Goal: Transaction & Acquisition: Obtain resource

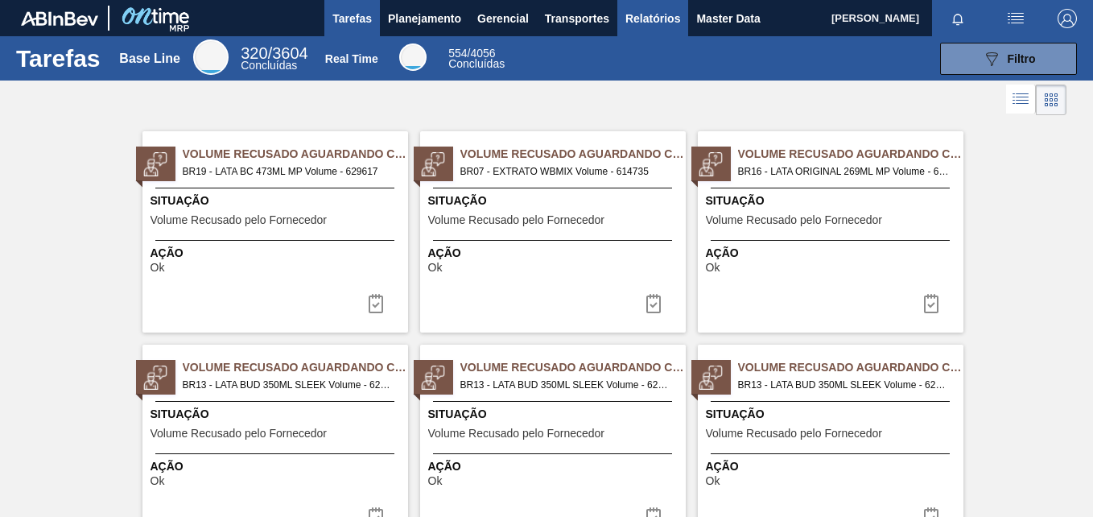
drag, startPoint x: 646, startPoint y: 8, endPoint x: 652, endPoint y: 22, distance: 14.8
click at [646, 9] on span "Relatórios" at bounding box center [652, 18] width 55 height 19
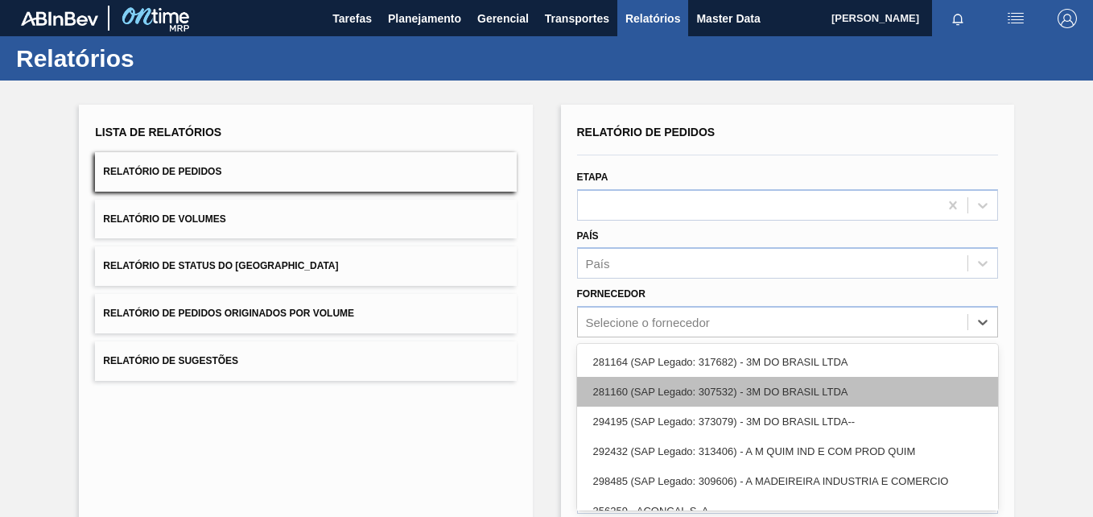
drag, startPoint x: 649, startPoint y: 317, endPoint x: 650, endPoint y: 308, distance: 8.9
click at [650, 313] on div "option 281164 (SAP Legado: 317682) - 3M DO BRASIL LTDA focused, 1 of 101. 101 r…" at bounding box center [787, 321] width 421 height 31
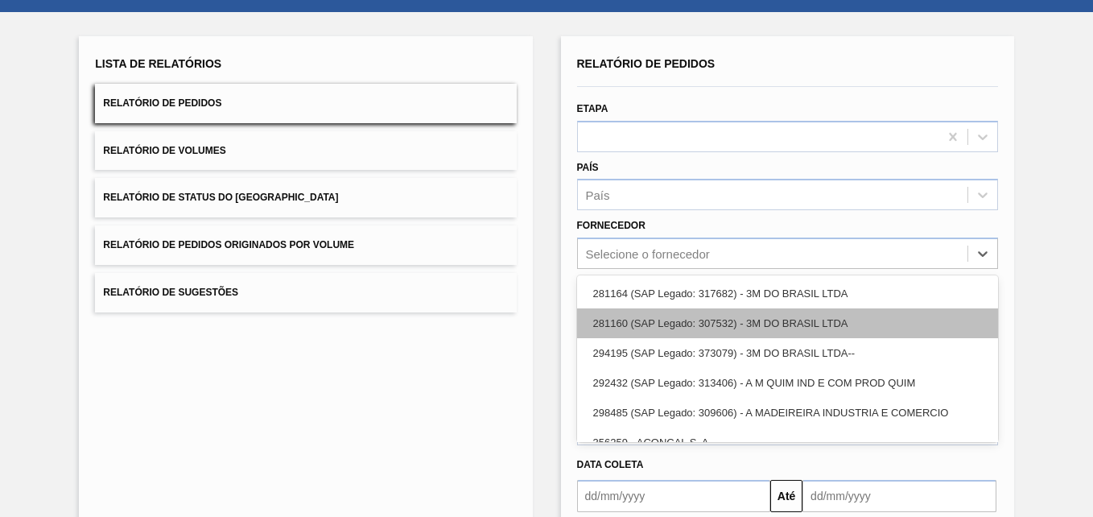
scroll to position [75, 0]
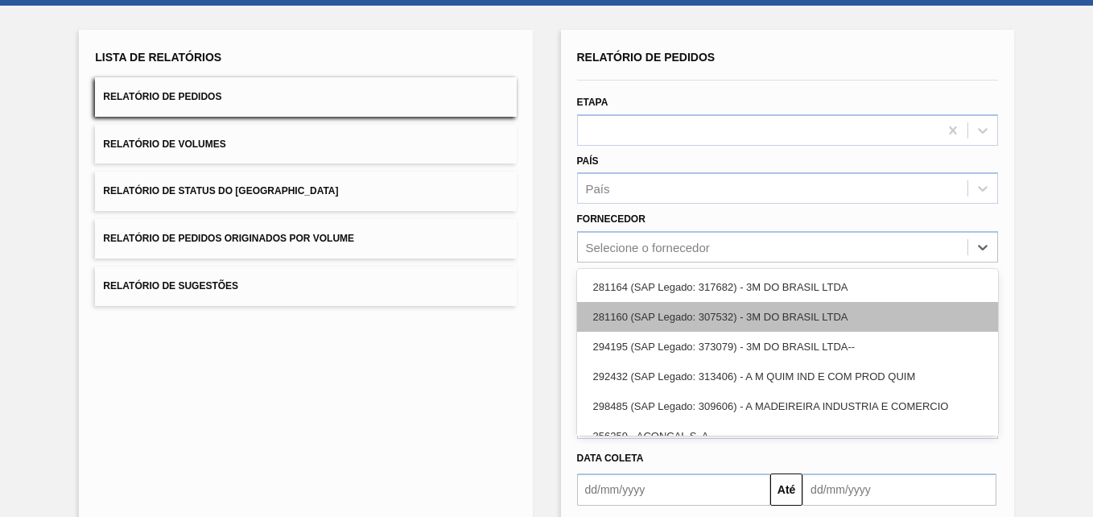
paste input "289877"
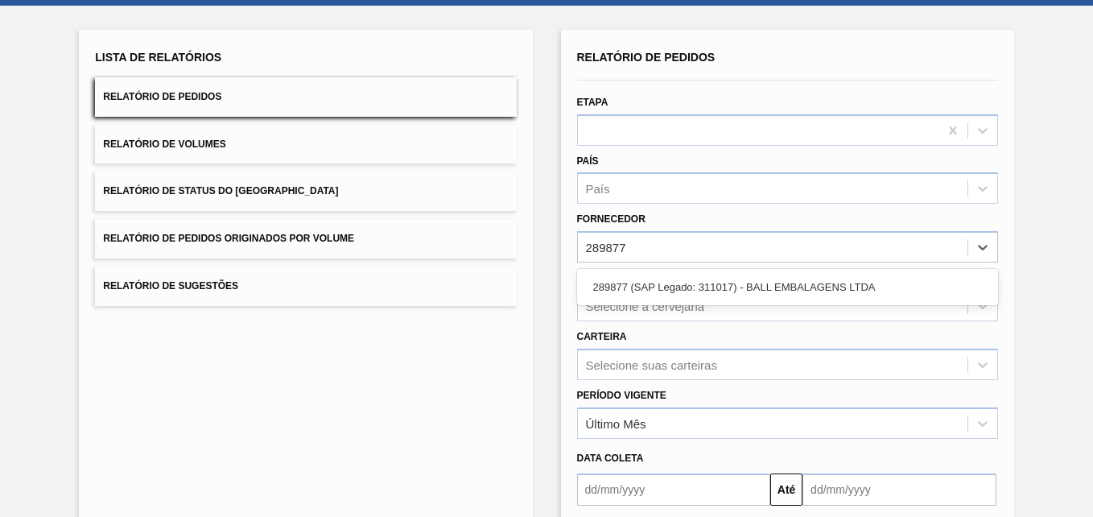
type input "289877"
click at [657, 285] on div "289877 (SAP Legado: 311017) - BALL EMBALAGENS LTDA" at bounding box center [787, 287] width 421 height 30
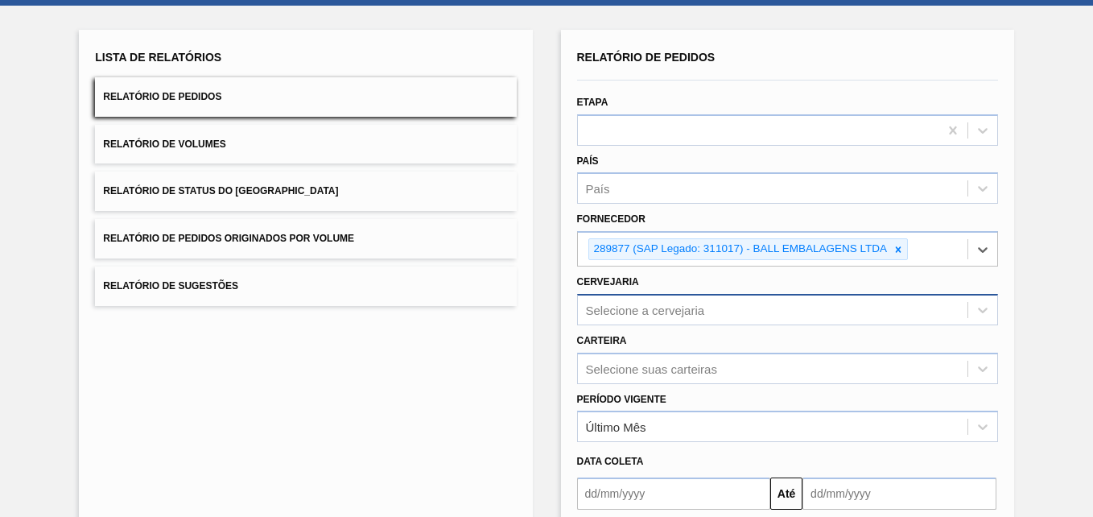
scroll to position [138, 0]
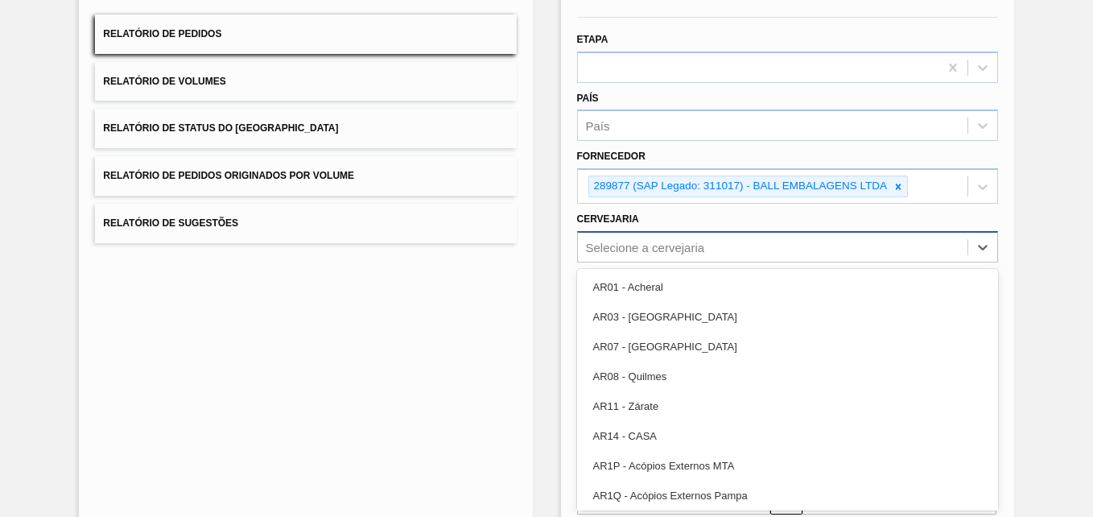
click at [625, 262] on div "option AR01 - Acheral focused, 1 of 93. 93 results available. Use Up and Down t…" at bounding box center [787, 246] width 421 height 31
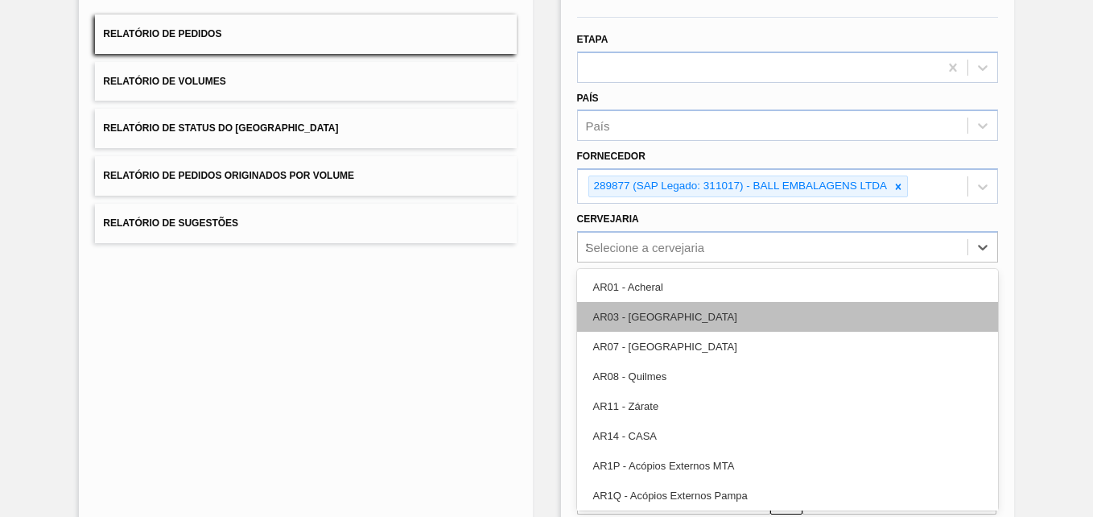
type input "21"
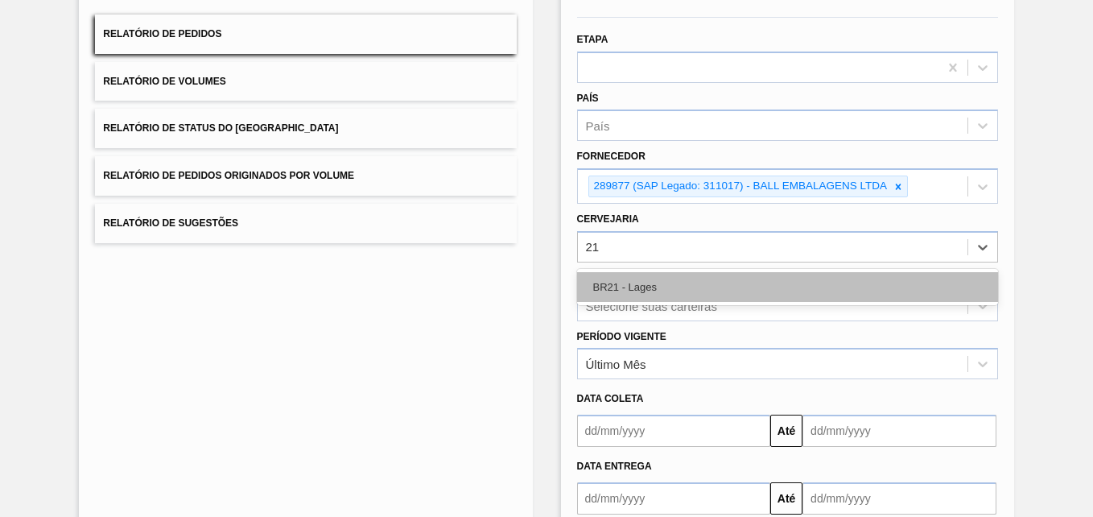
click at [653, 299] on div "BR21 - Lages" at bounding box center [787, 287] width 421 height 30
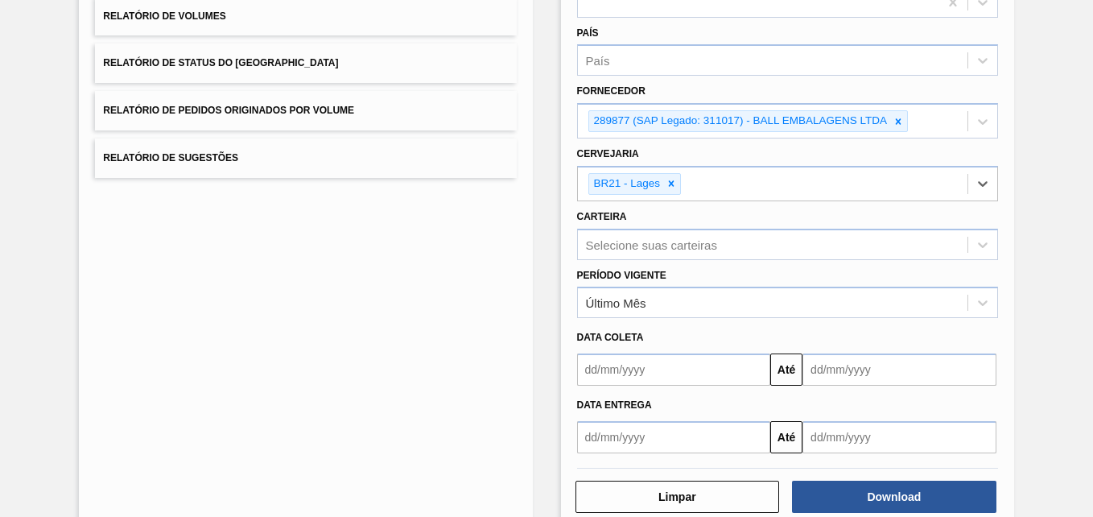
scroll to position [237, 0]
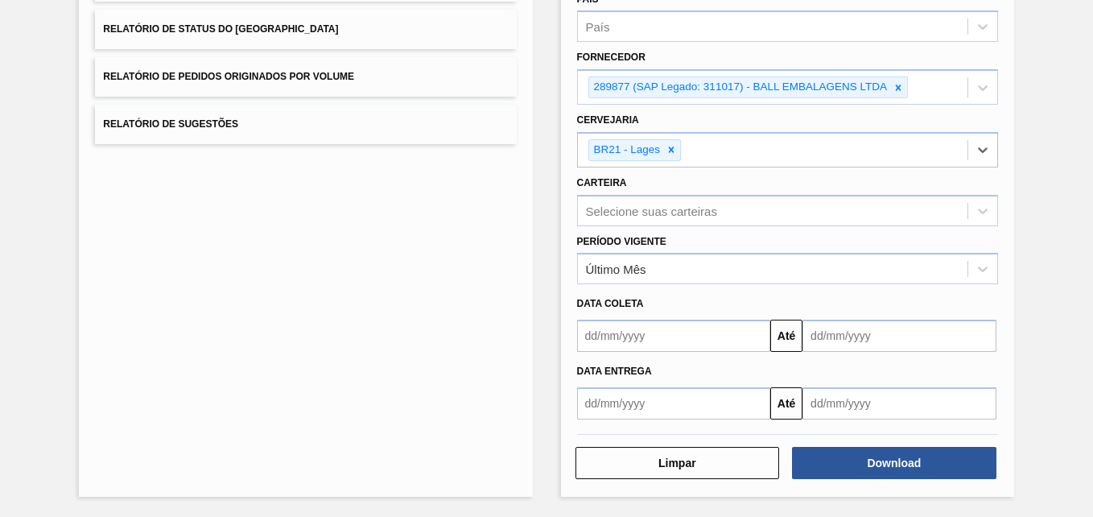
click at [916, 445] on div "Limpar Download" at bounding box center [788, 460] width 434 height 39
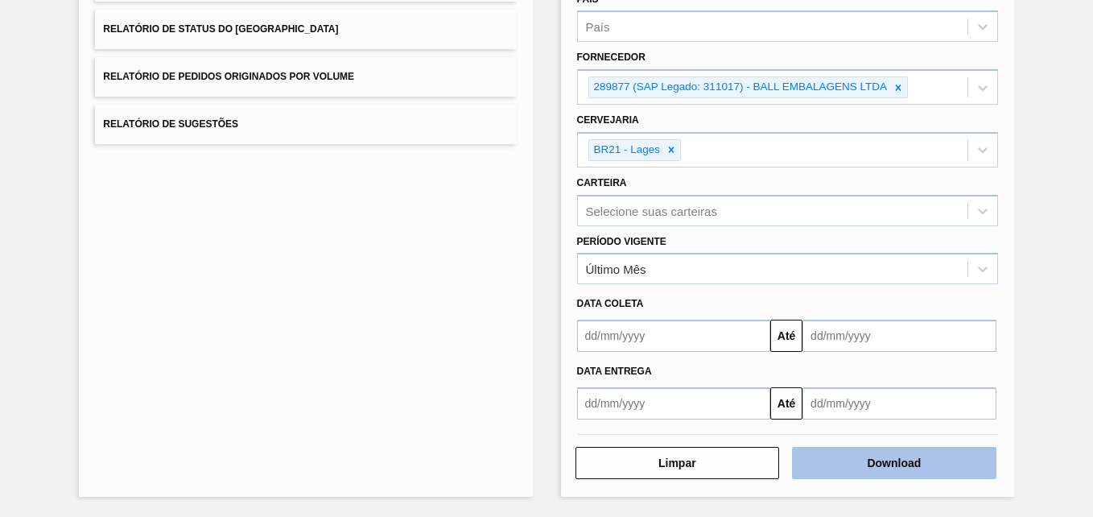
click at [885, 465] on button "Download" at bounding box center [894, 463] width 204 height 32
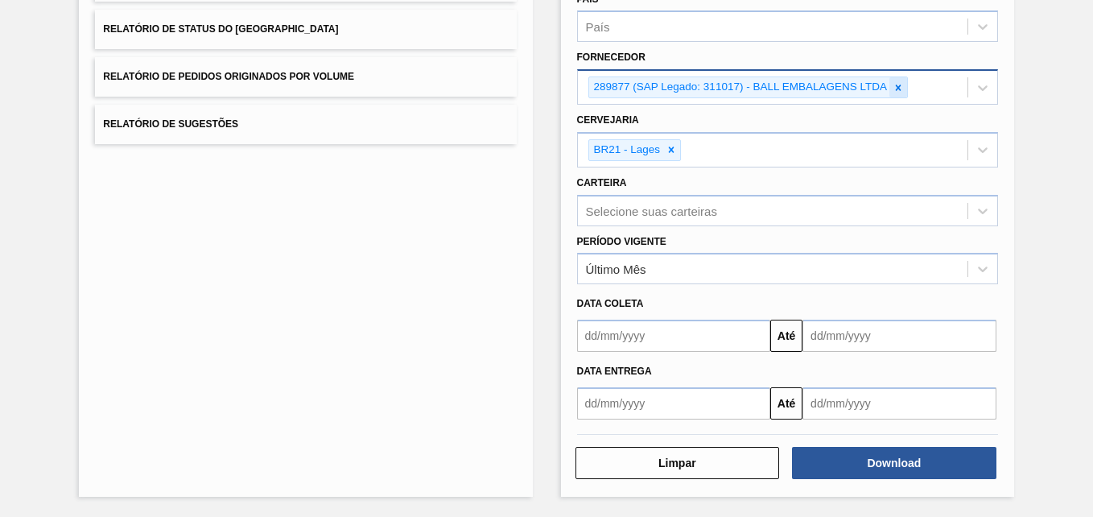
click at [901, 89] on icon at bounding box center [898, 87] width 11 height 11
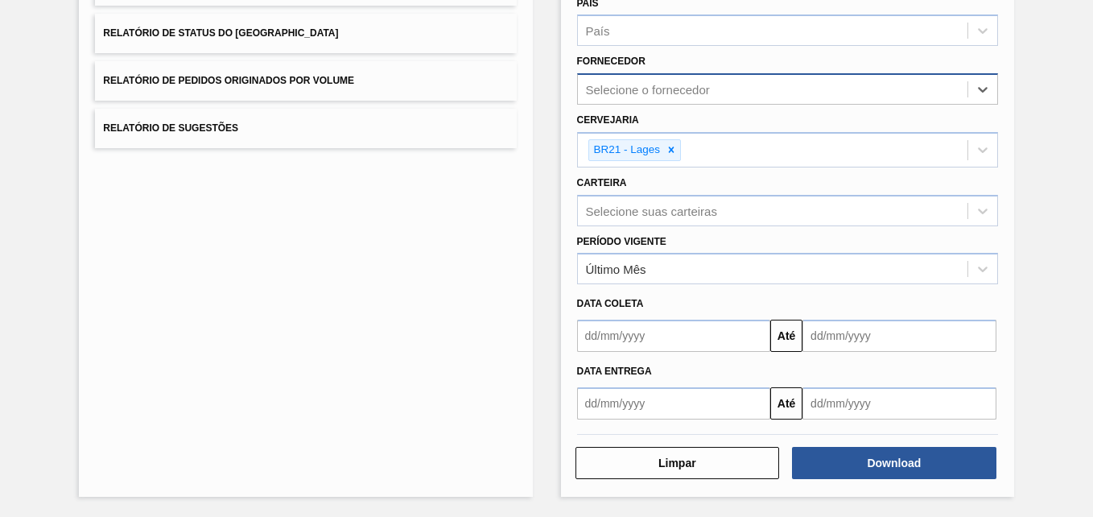
paste input "22565"
type input "22565"
drag, startPoint x: 661, startPoint y: 97, endPoint x: 588, endPoint y: 99, distance: 72.5
click at [592, 97] on div "Selecione o fornecedor" at bounding box center [773, 89] width 390 height 23
paste input "280304"
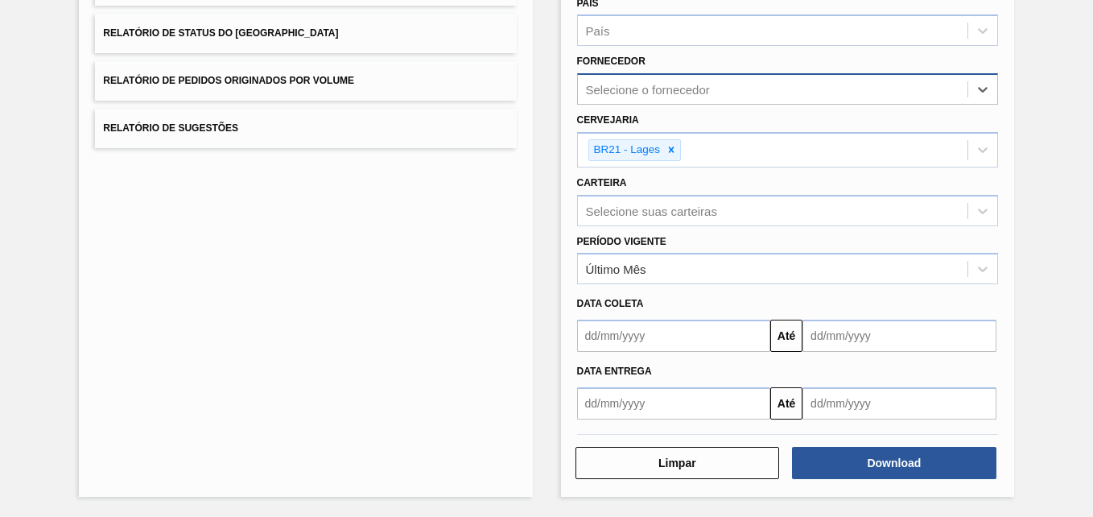
type input "280304"
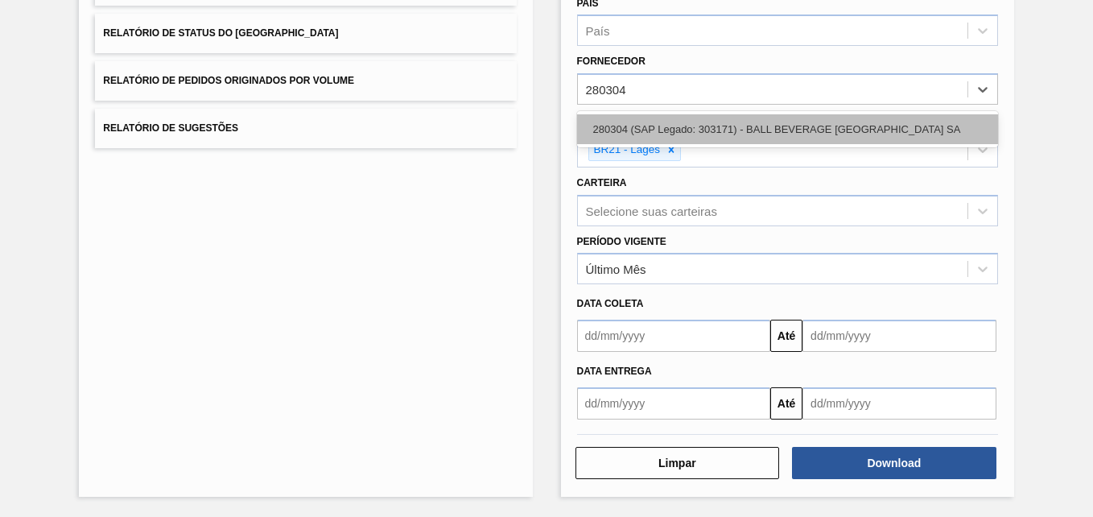
click at [663, 126] on div "280304 (SAP Legado: 303171) - BALL BEVERAGE [GEOGRAPHIC_DATA] SA" at bounding box center [787, 129] width 421 height 30
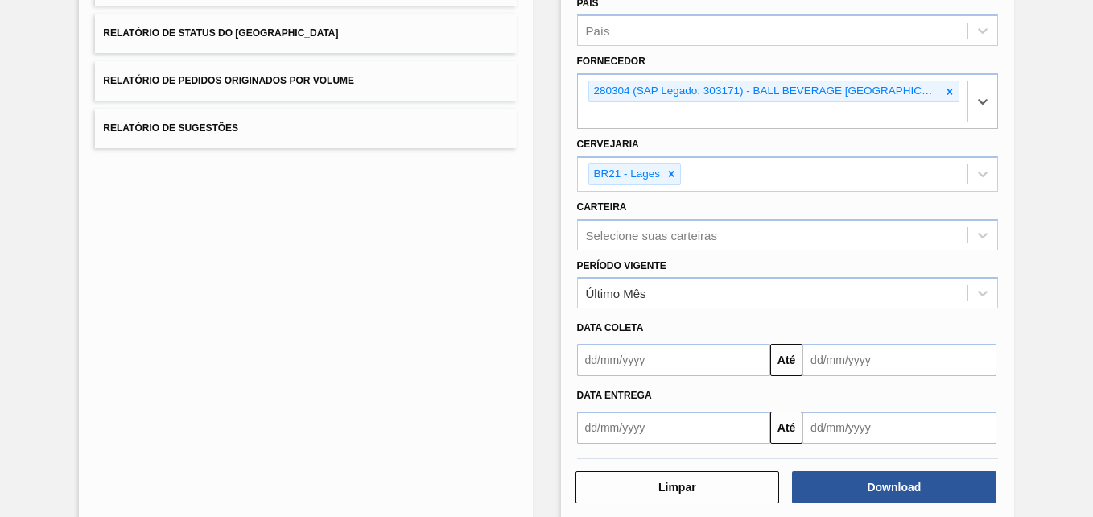
scroll to position [237, 0]
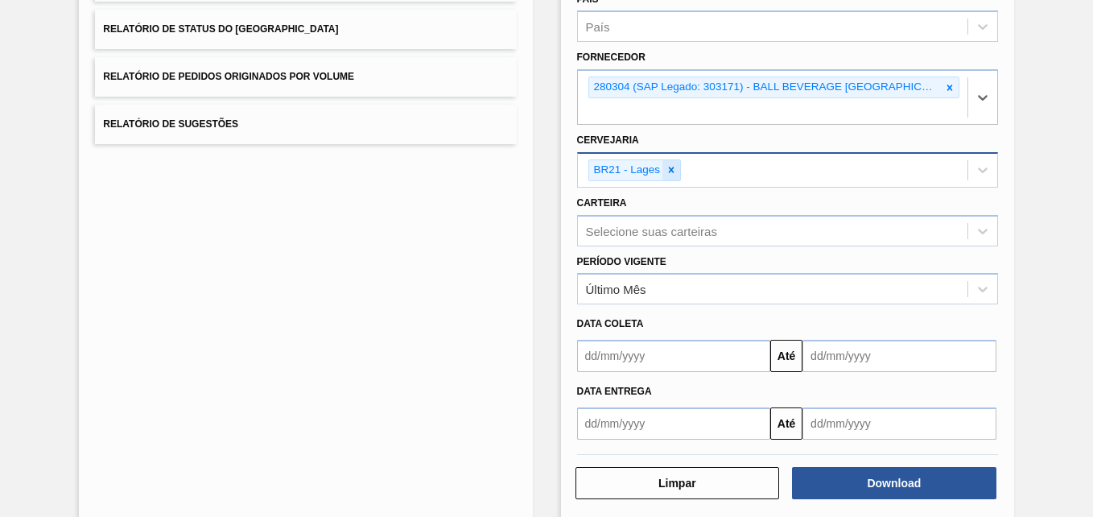
click at [674, 176] on div at bounding box center [671, 170] width 18 height 20
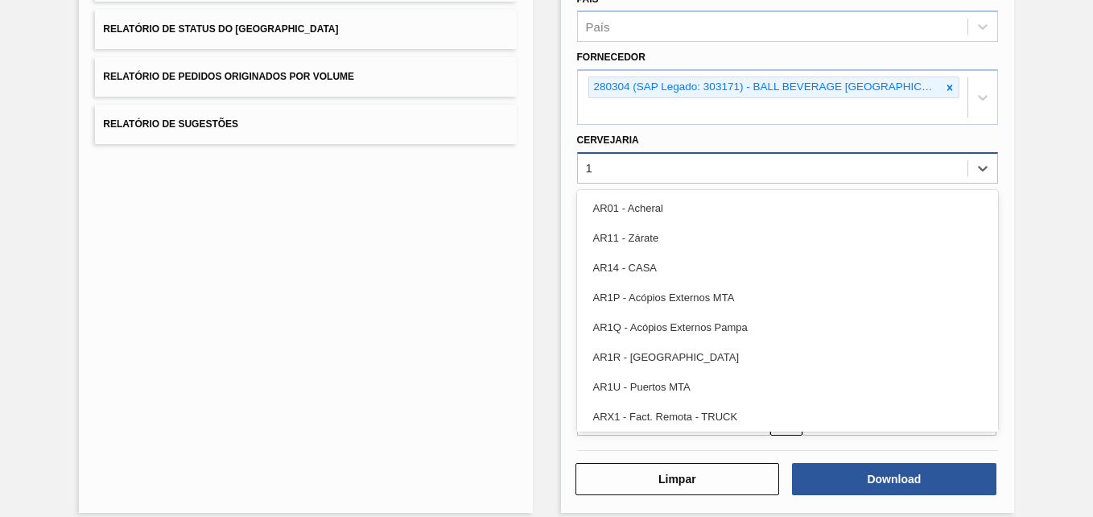
type input "18"
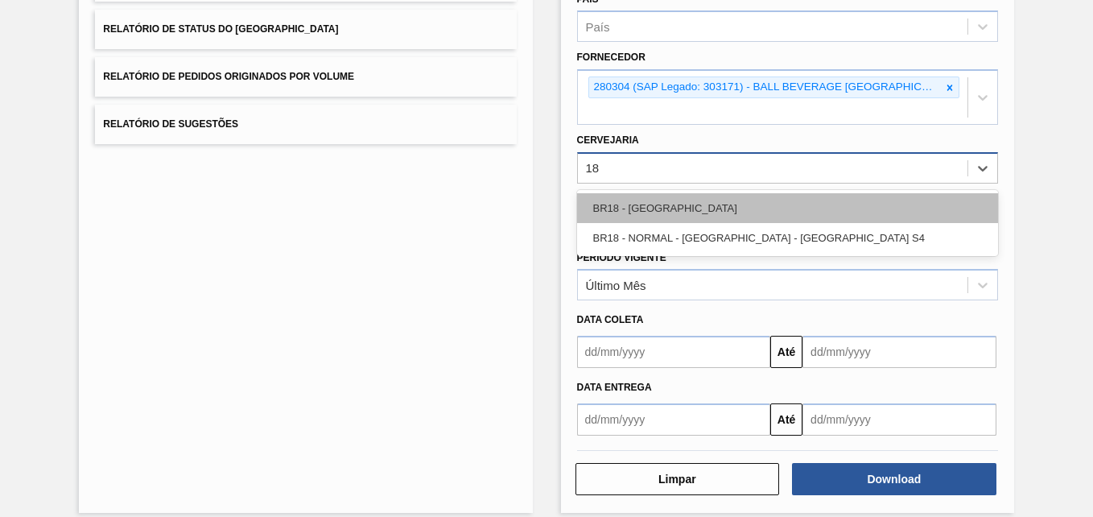
click at [682, 212] on div "BR18 - [GEOGRAPHIC_DATA]" at bounding box center [787, 208] width 421 height 30
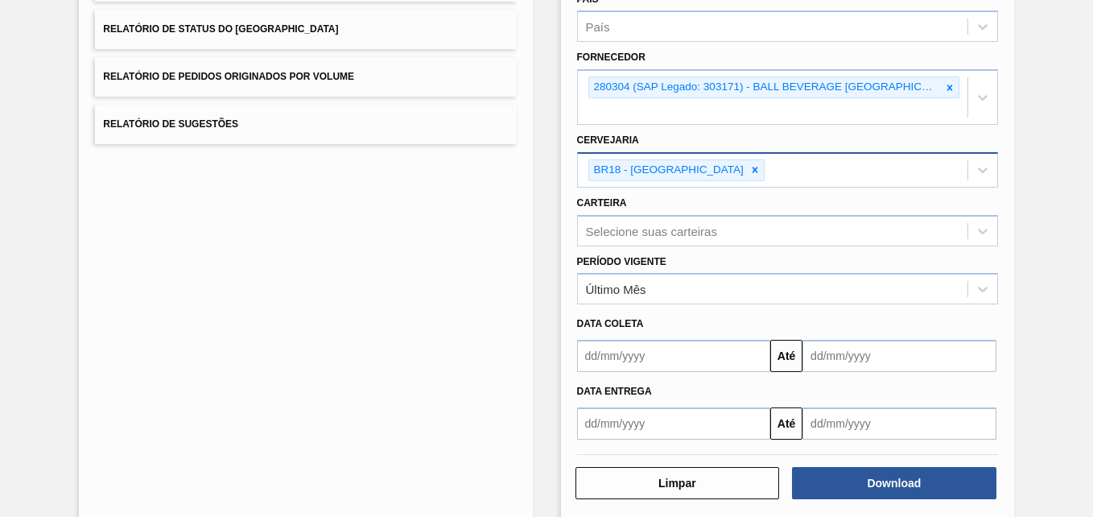
click at [872, 506] on div "Relatório de Pedidos Etapa País País Fornecedor 280304 (SAP Legado: 303171) - B…" at bounding box center [787, 192] width 453 height 649
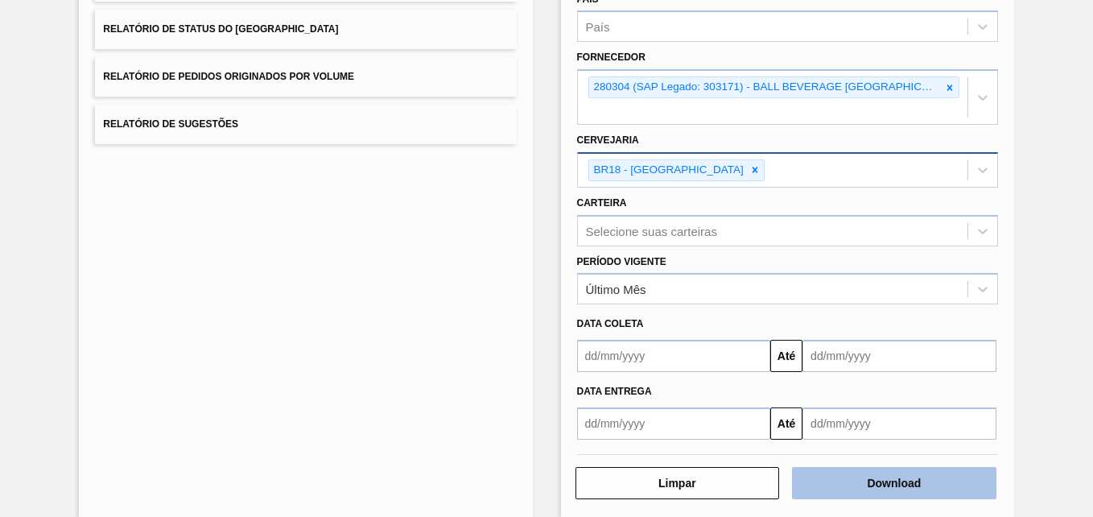
click at [872, 492] on button "Download" at bounding box center [894, 483] width 204 height 32
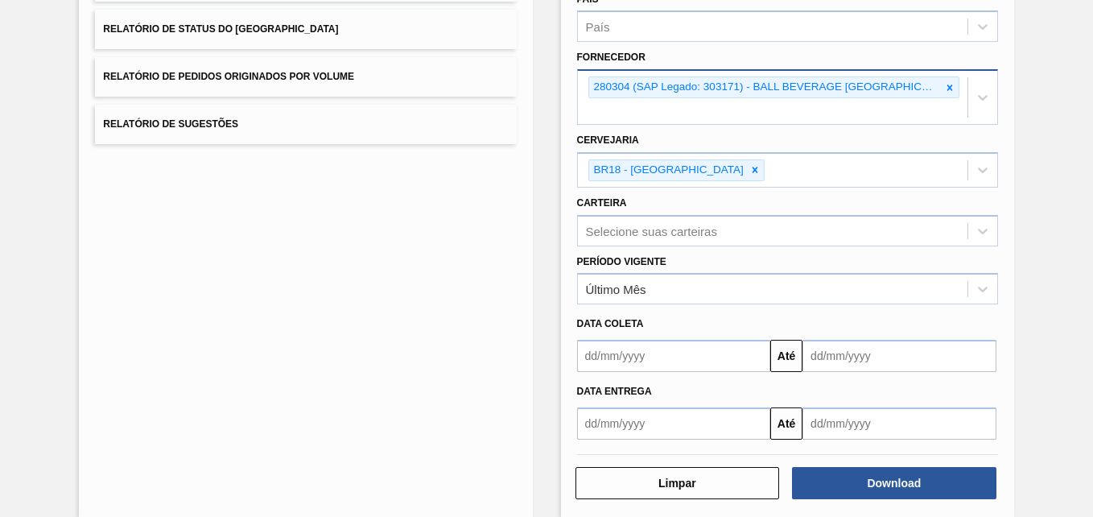
click at [944, 87] on icon at bounding box center [949, 87] width 11 height 11
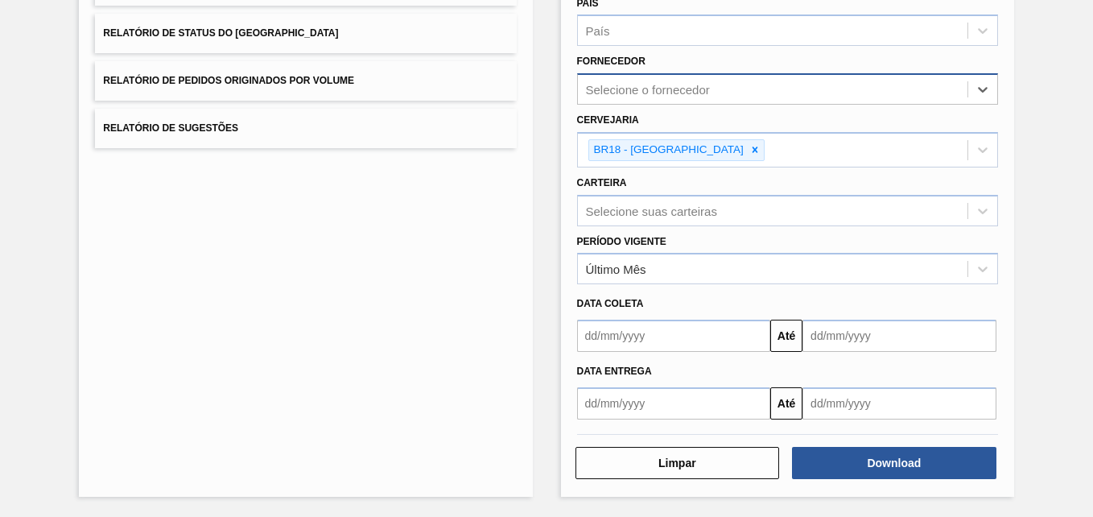
scroll to position [233, 0]
paste input "327858"
type input "327858"
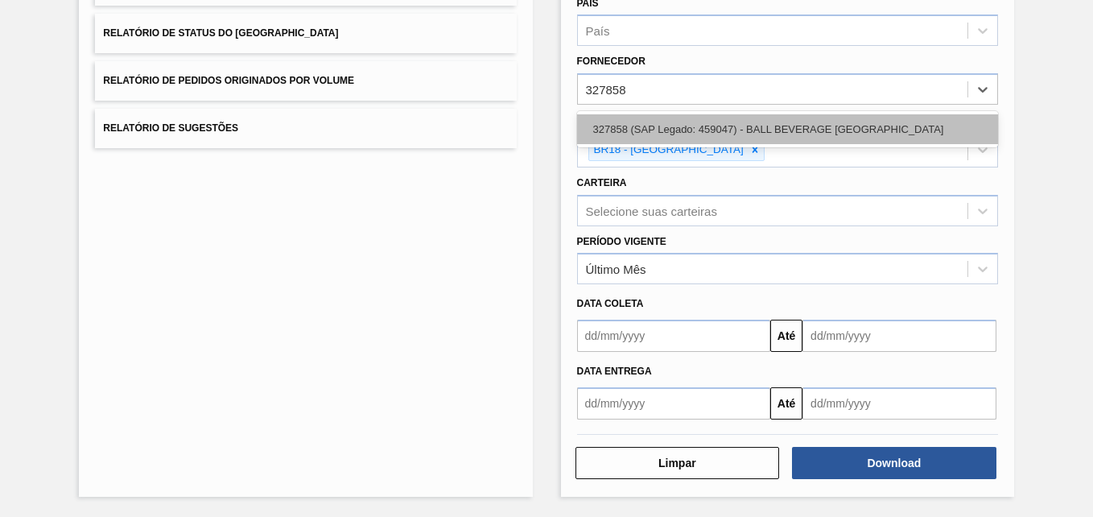
click at [670, 132] on div "327858 (SAP Legado: 459047) - BALL BEVERAGE [GEOGRAPHIC_DATA]" at bounding box center [787, 129] width 421 height 30
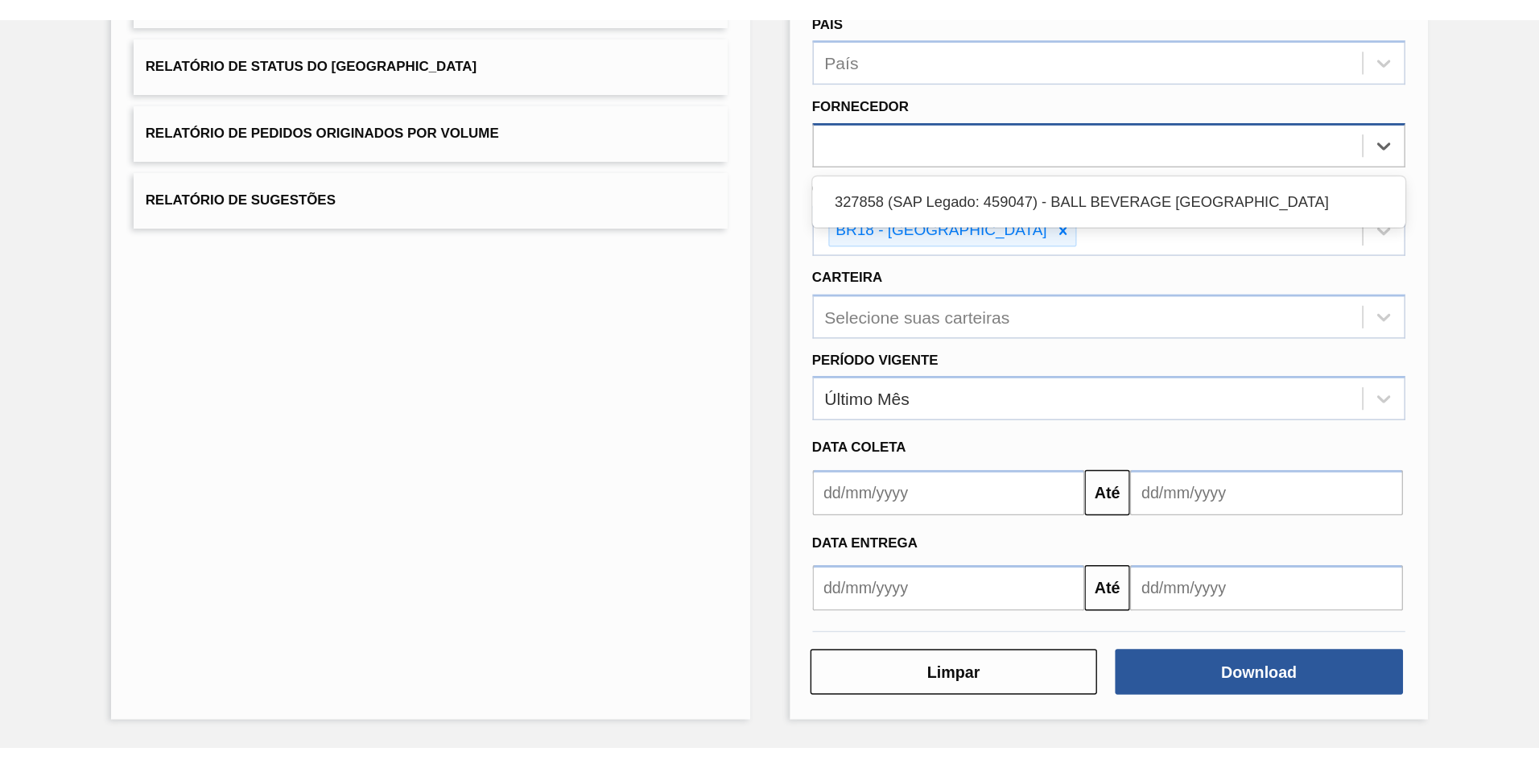
scroll to position [237, 0]
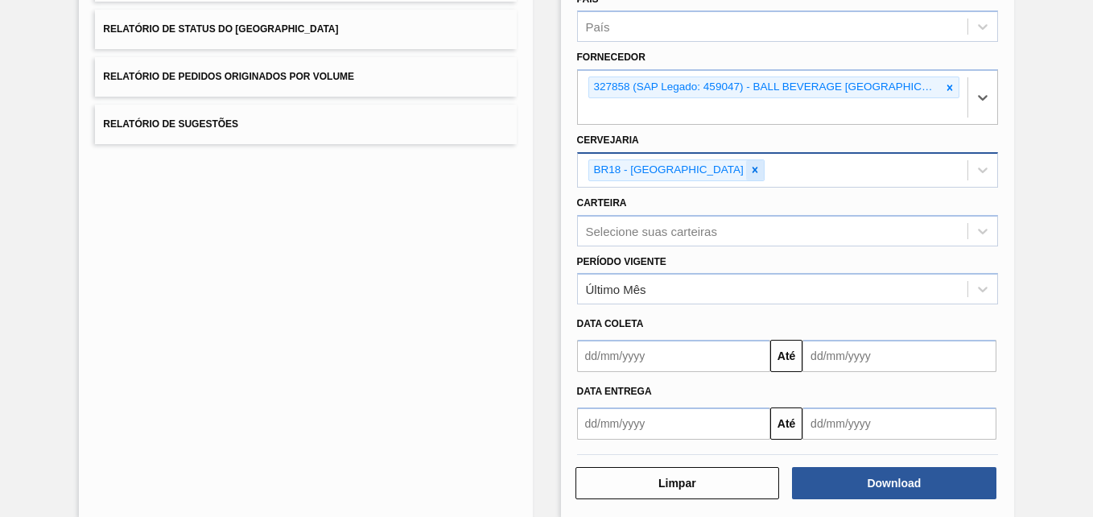
click at [749, 171] on icon at bounding box center [754, 169] width 11 height 11
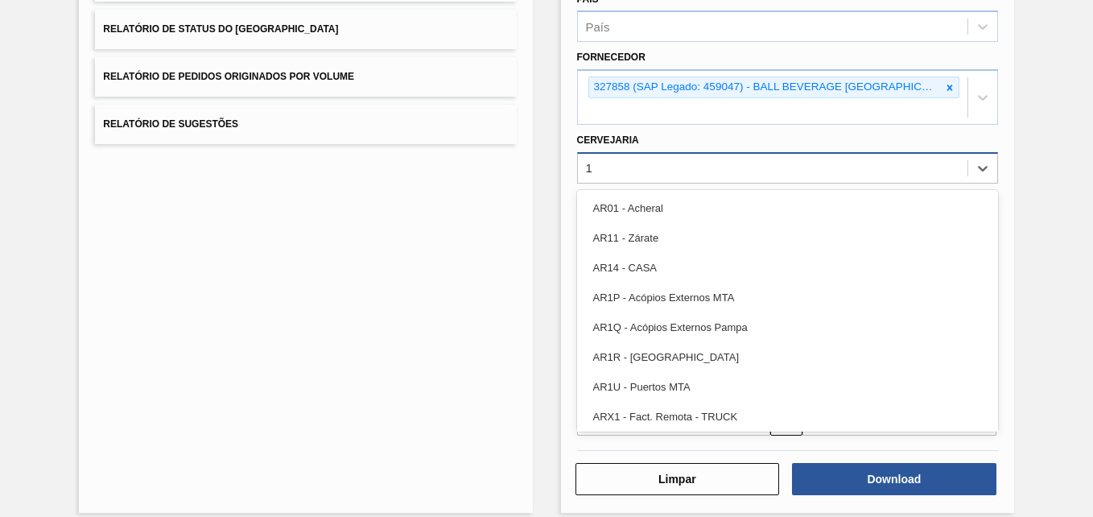
type input "12"
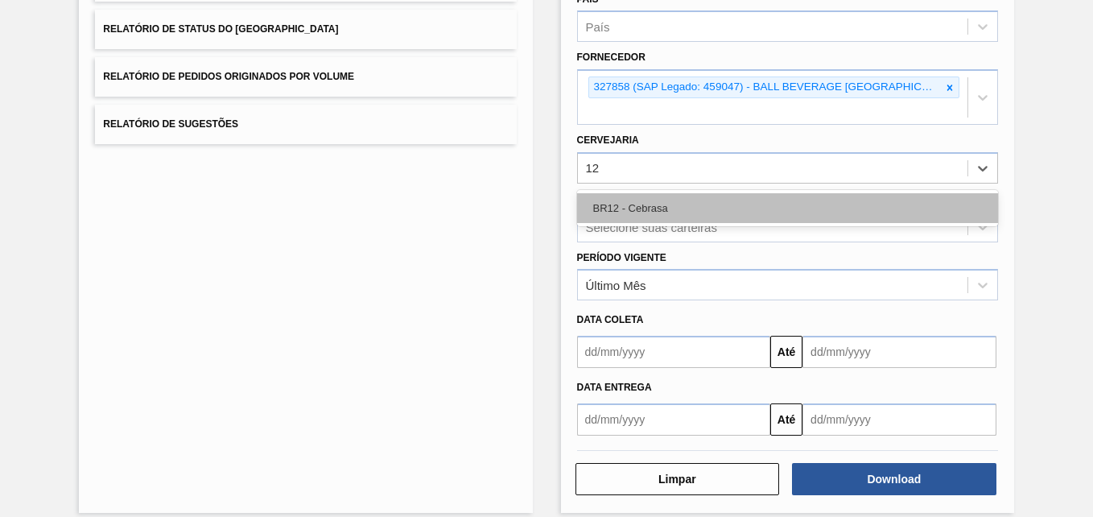
click at [649, 202] on div "BR12 - Cebrasa" at bounding box center [787, 208] width 421 height 30
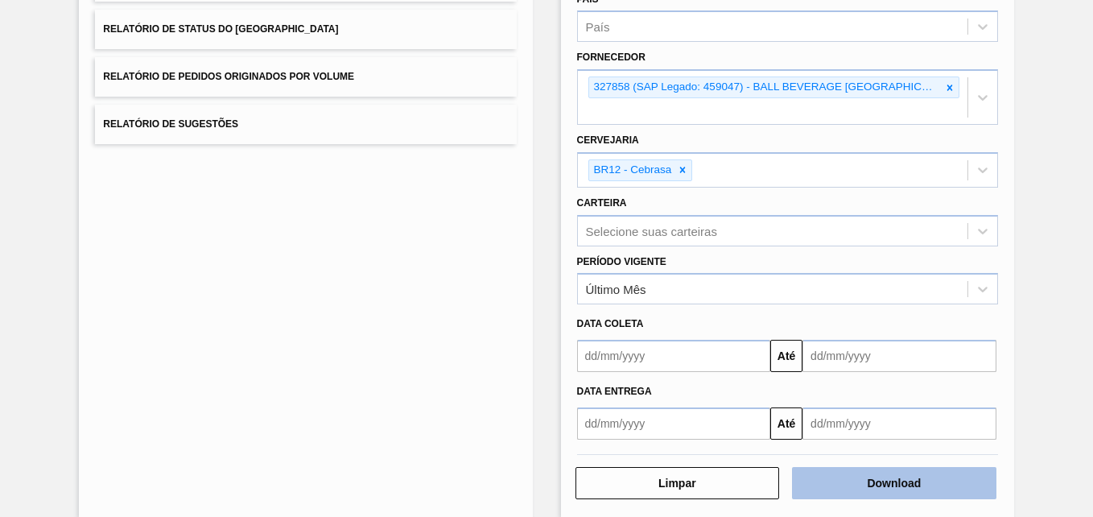
click at [866, 485] on button "Download" at bounding box center [894, 483] width 204 height 32
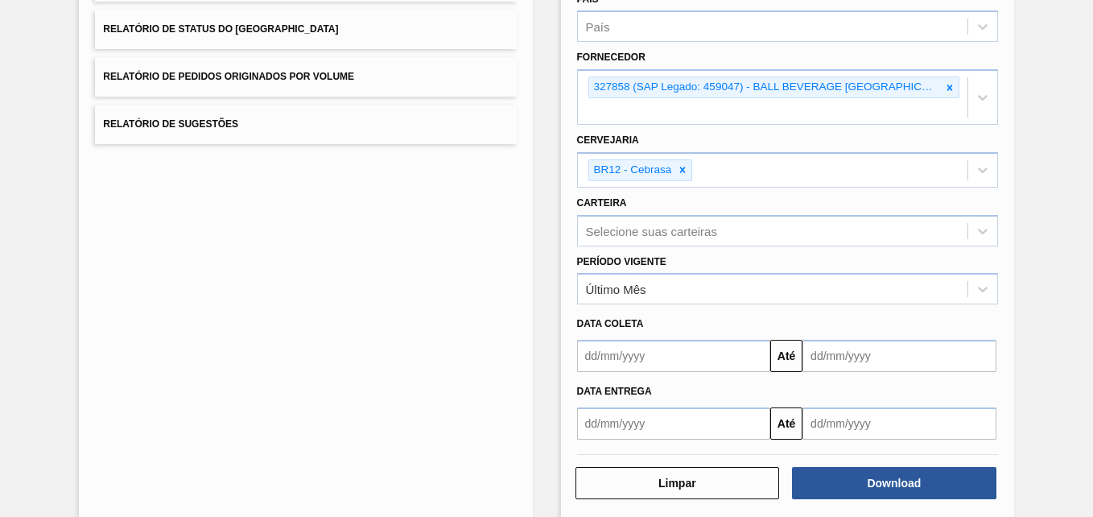
drag, startPoint x: 1058, startPoint y: 0, endPoint x: 1087, endPoint y: 58, distance: 64.4
click at [1087, 58] on div "Lista de Relatórios Relatório de Pedidos Relatório de Volumes Relatório de Stat…" at bounding box center [546, 190] width 1093 height 693
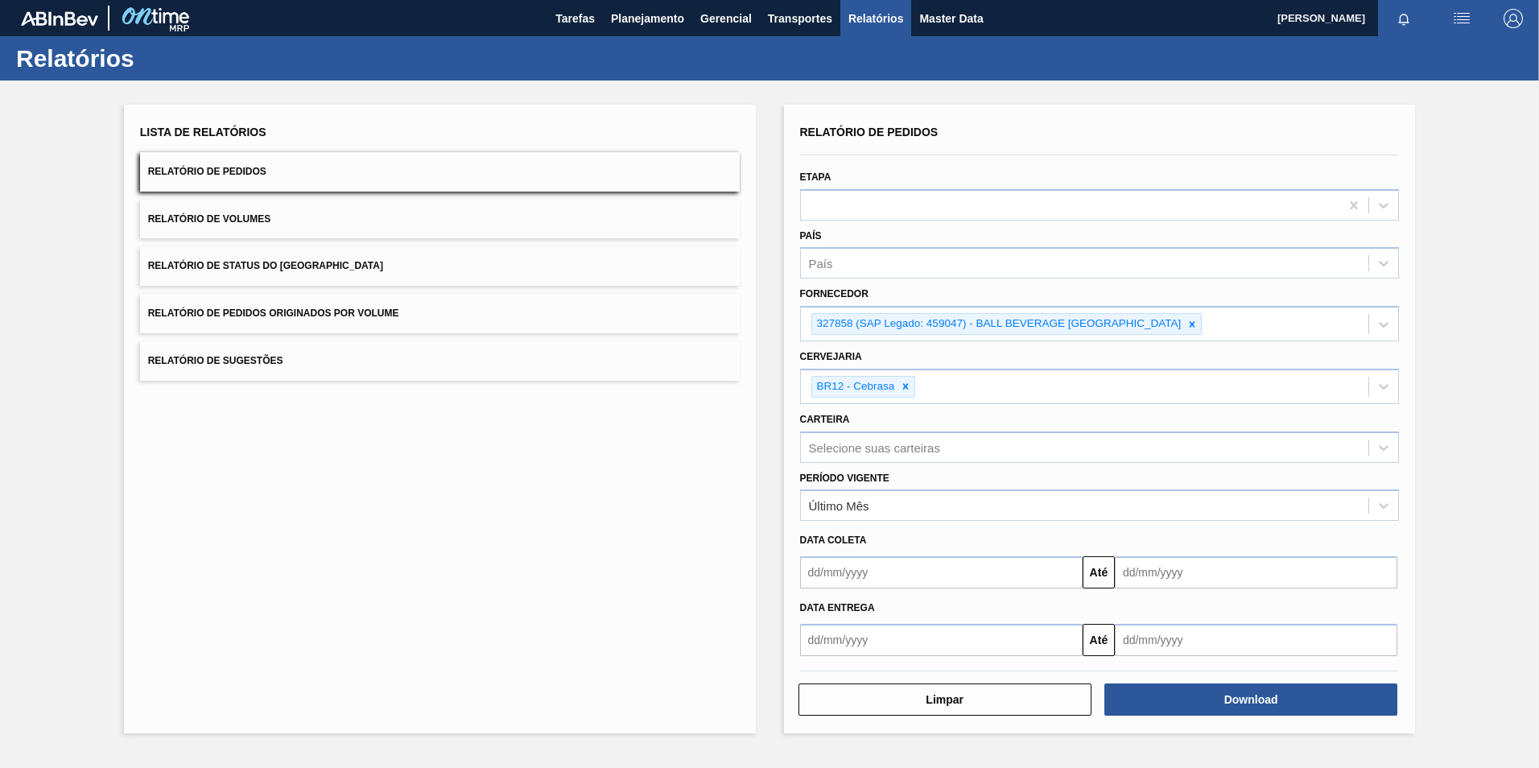
scroll to position [0, 0]
click at [1092, 327] on div at bounding box center [1192, 324] width 18 height 20
paste input "289877"
type input "289877"
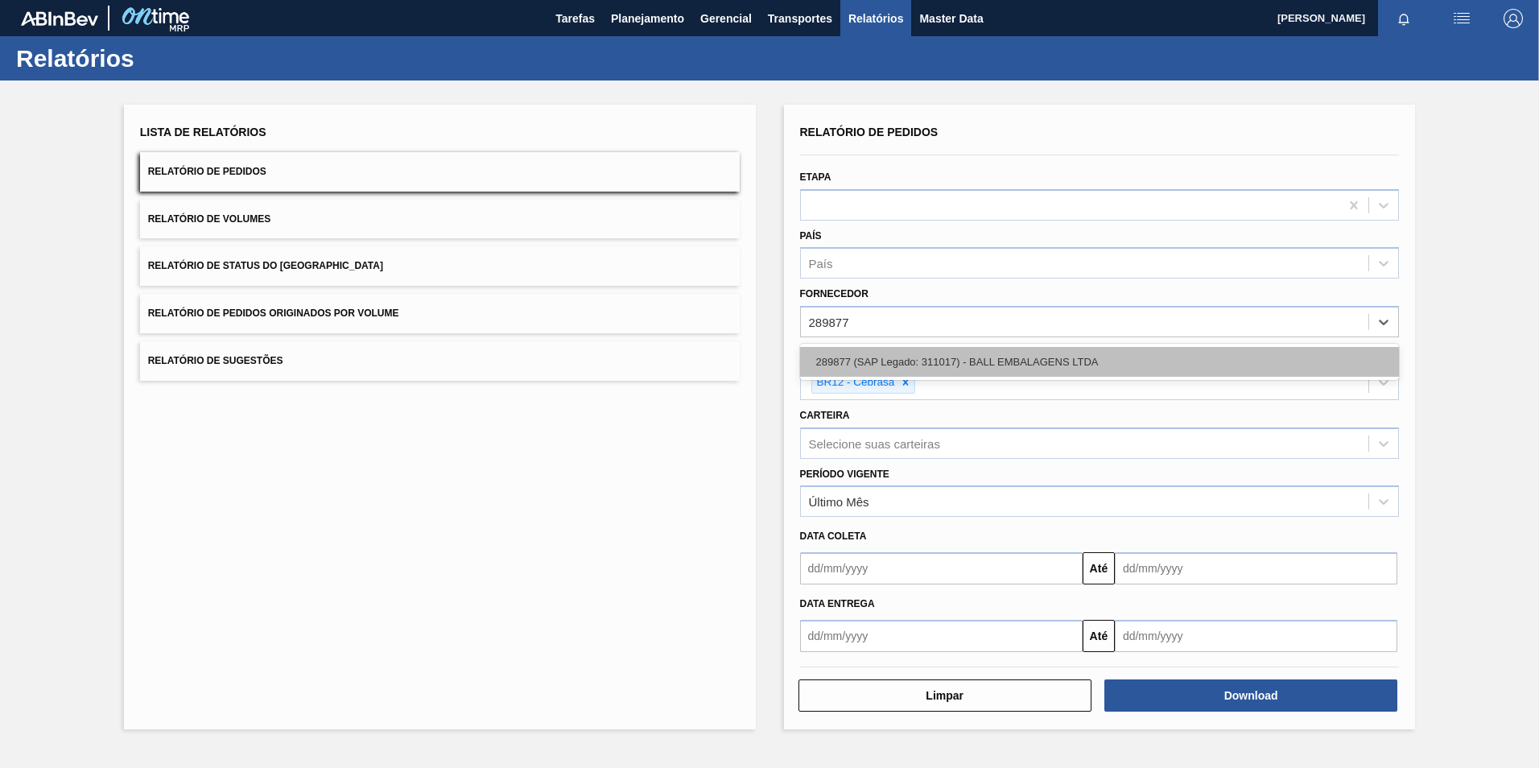
click at [971, 363] on div "289877 (SAP Legado: 311017) - BALL EMBALAGENS LTDA" at bounding box center [1100, 362] width 600 height 30
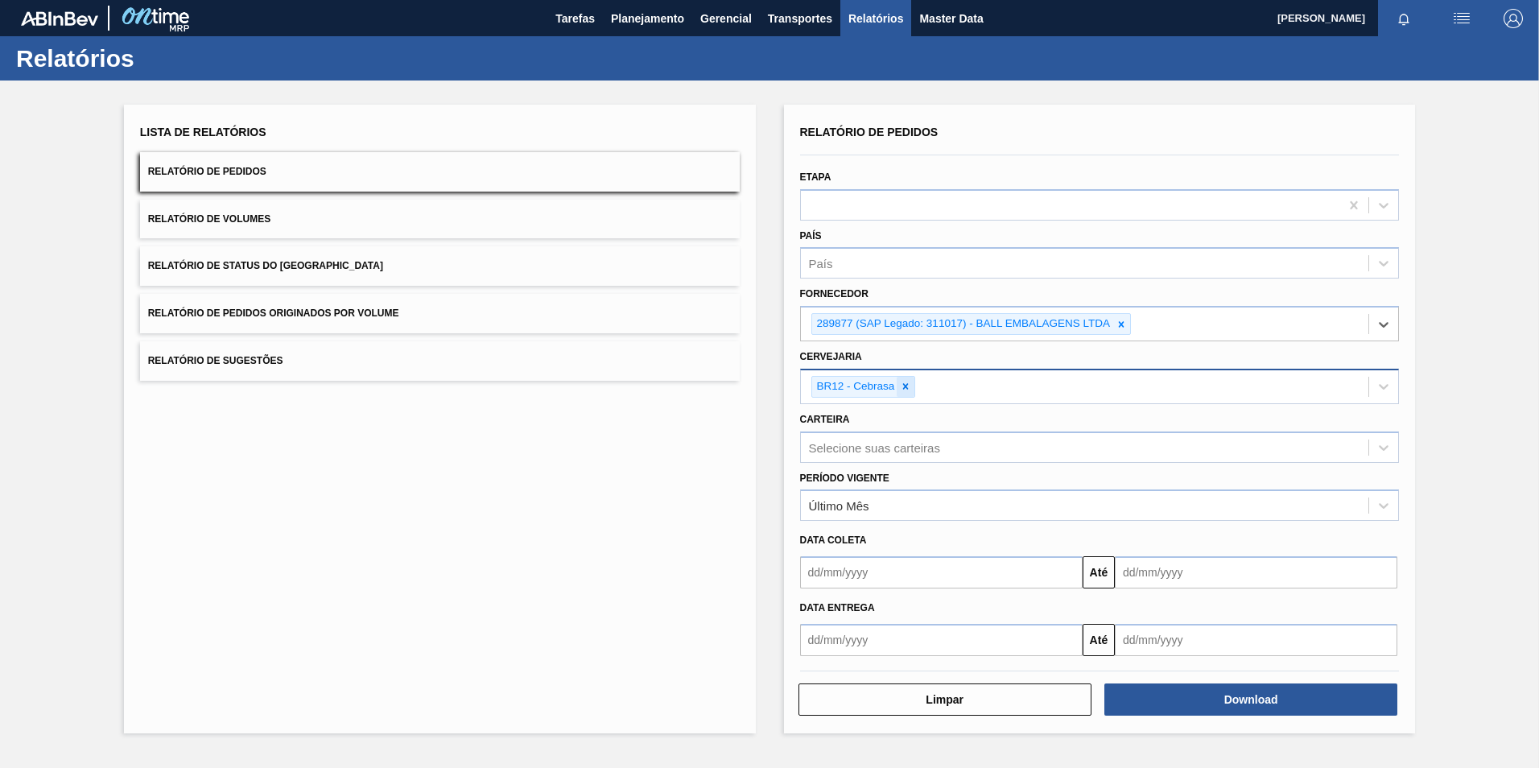
click at [909, 390] on icon at bounding box center [905, 386] width 11 height 11
paste input "BR13"
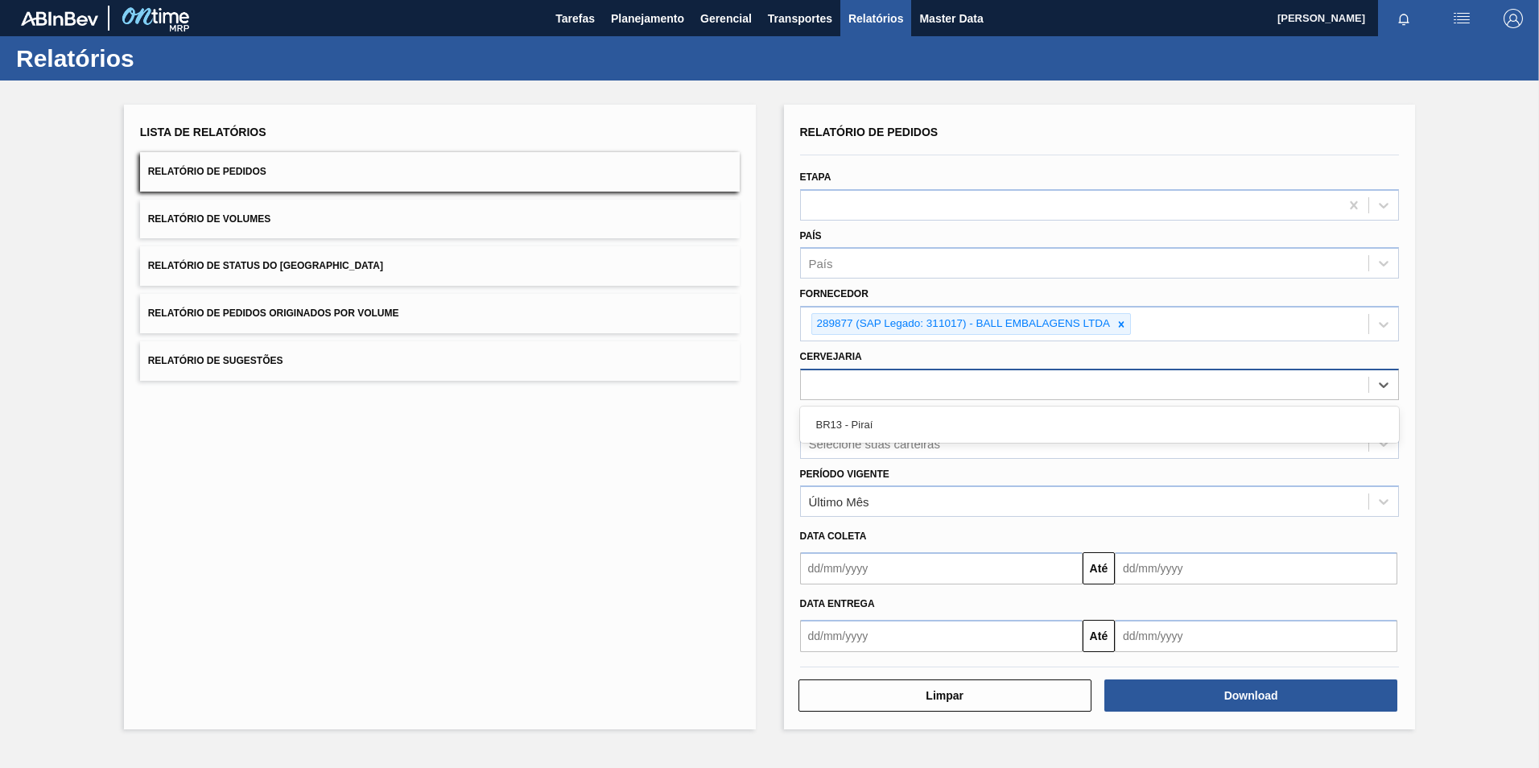
type input "BR13"
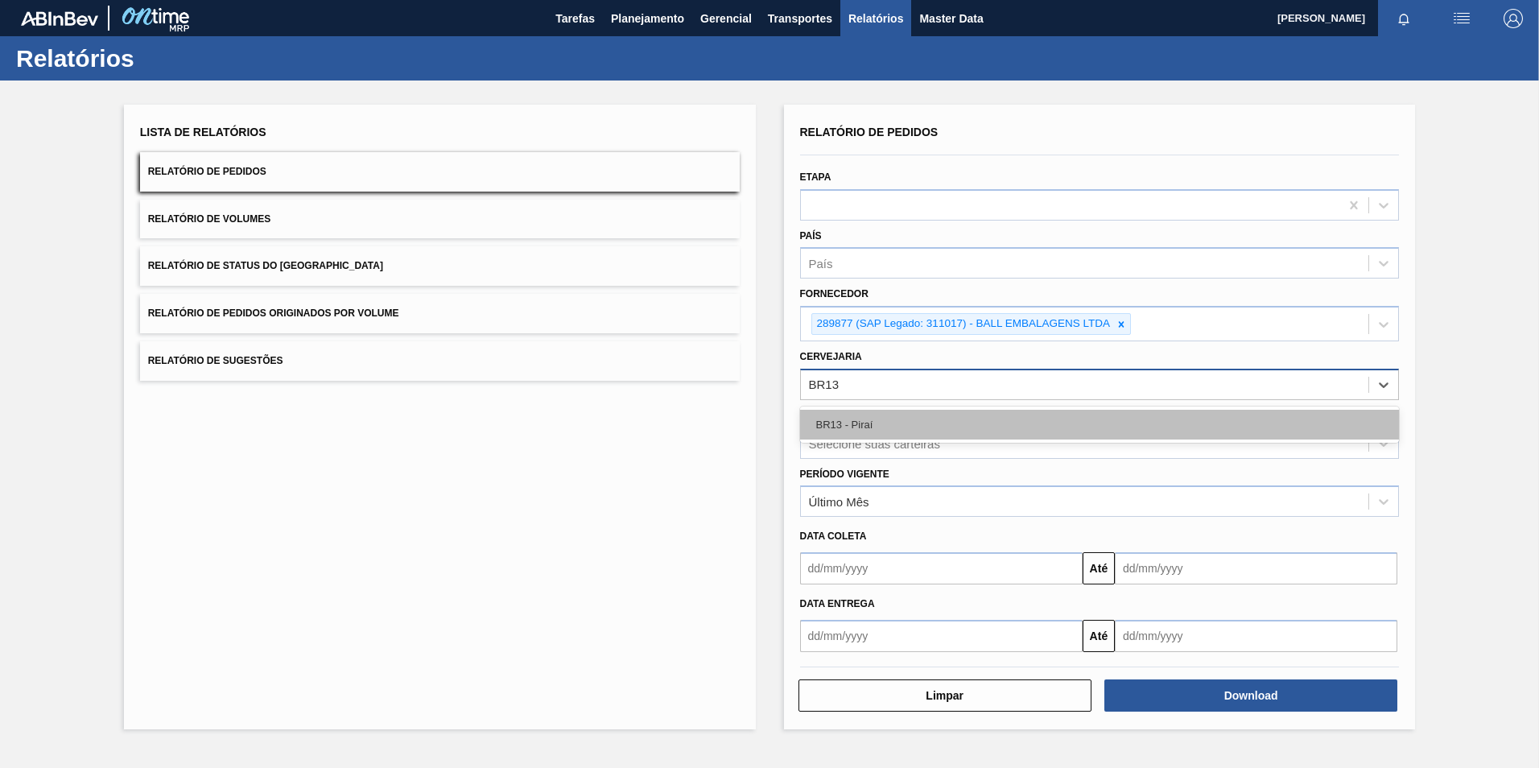
click at [867, 410] on div "BR13 - Piraí" at bounding box center [1100, 425] width 600 height 30
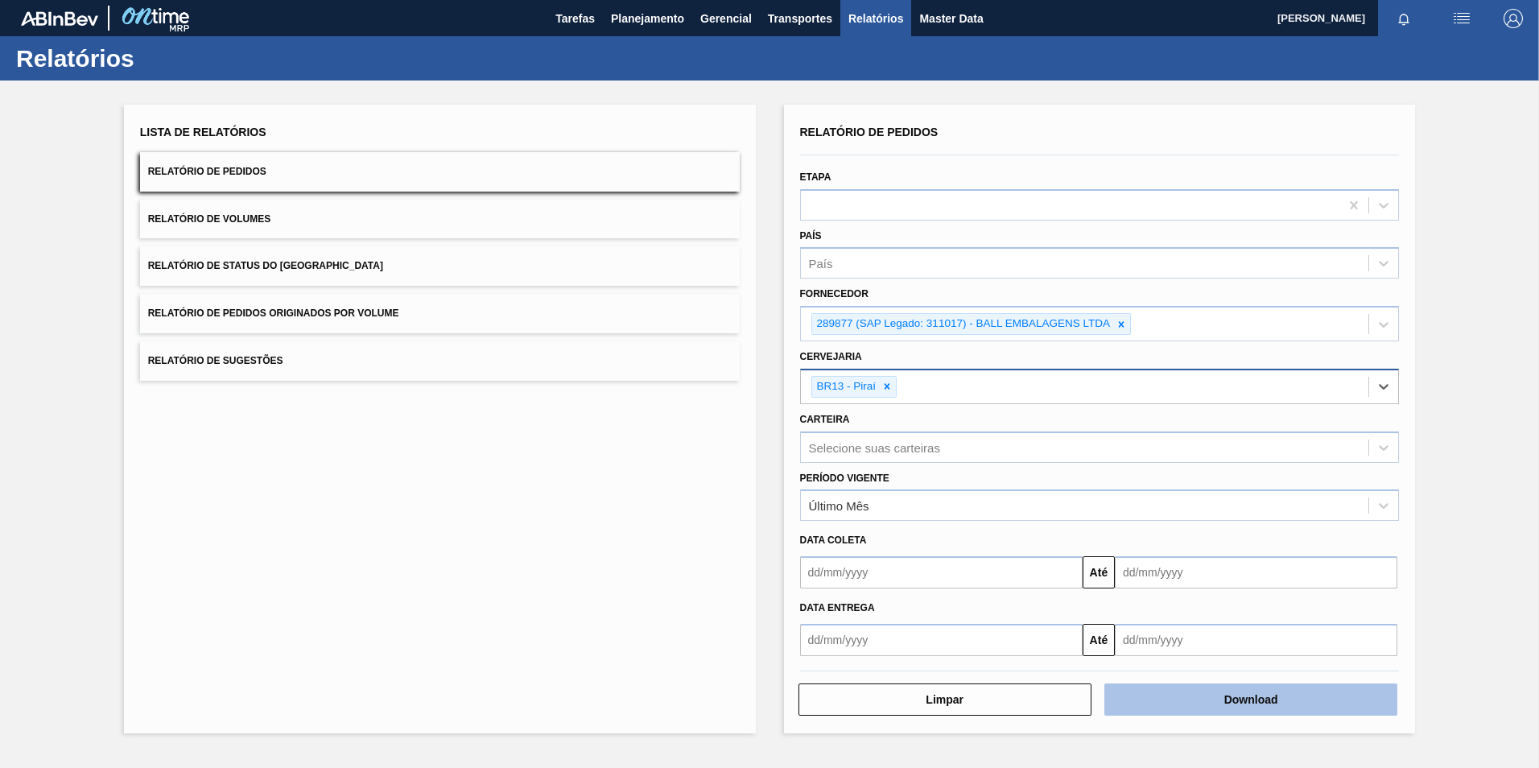
click at [1092, 516] on button "Download" at bounding box center [1250, 699] width 293 height 32
